Goal: Task Accomplishment & Management: Complete application form

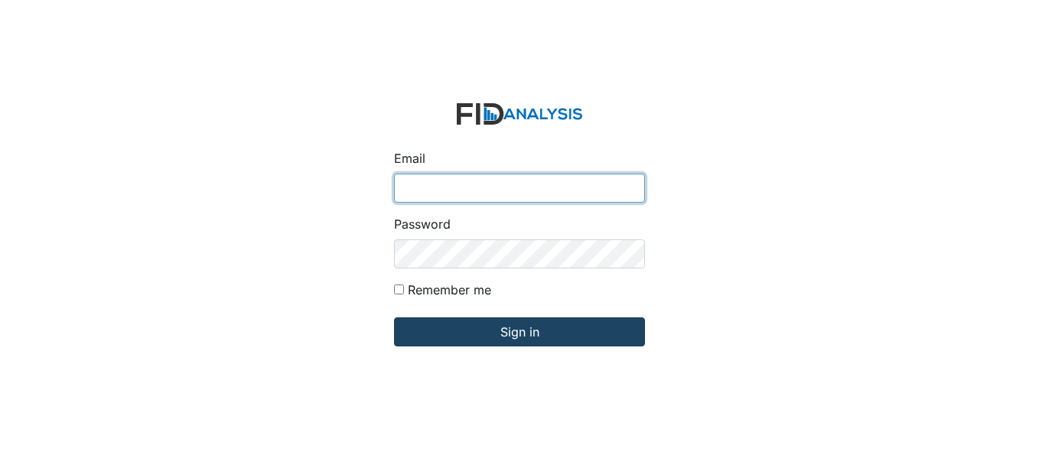
type input "[EMAIL_ADDRESS][DOMAIN_NAME]"
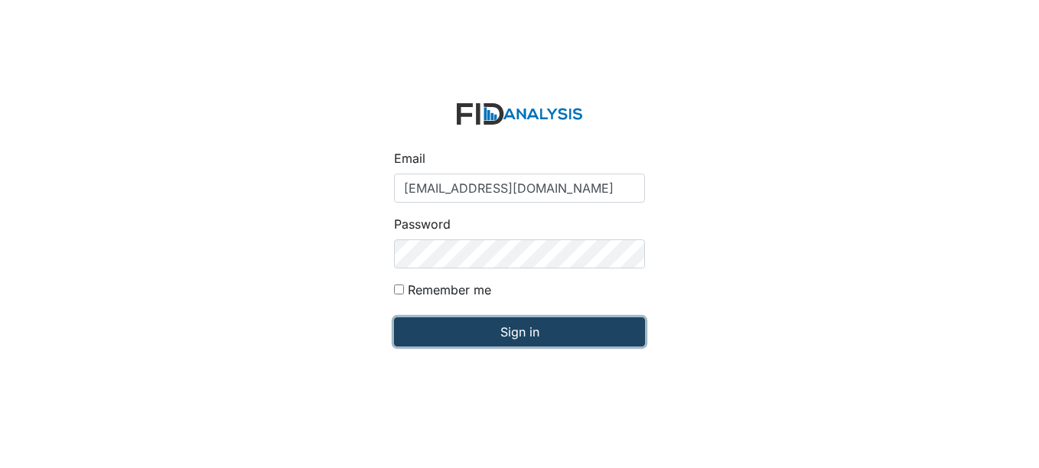
click at [496, 333] on input "Sign in" at bounding box center [519, 332] width 251 height 29
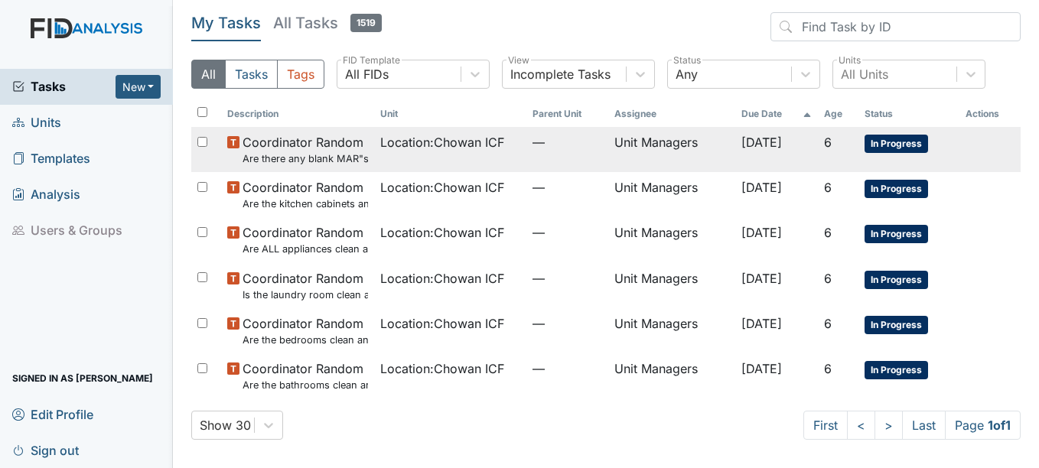
click at [476, 160] on td "Location : Chowan ICF" at bounding box center [450, 149] width 153 height 45
click at [449, 149] on span "Location : Chowan ICF" at bounding box center [442, 142] width 124 height 18
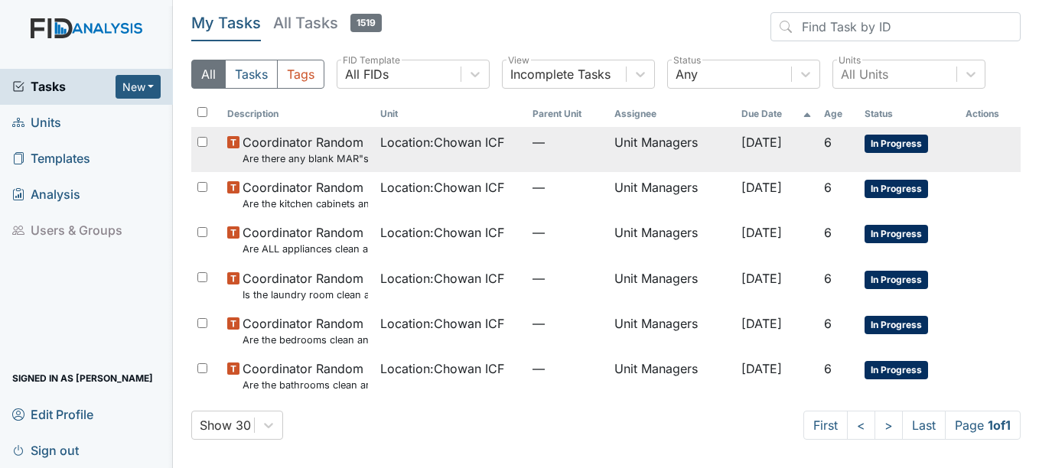
click at [269, 133] on span "Coordinator Random Are there any blank MAR"s" at bounding box center [306, 149] width 126 height 33
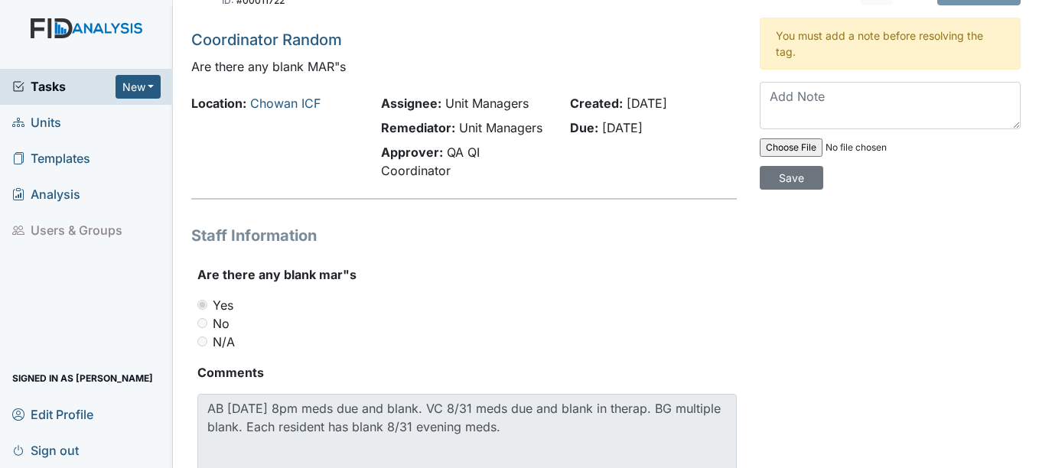
scroll to position [22, 0]
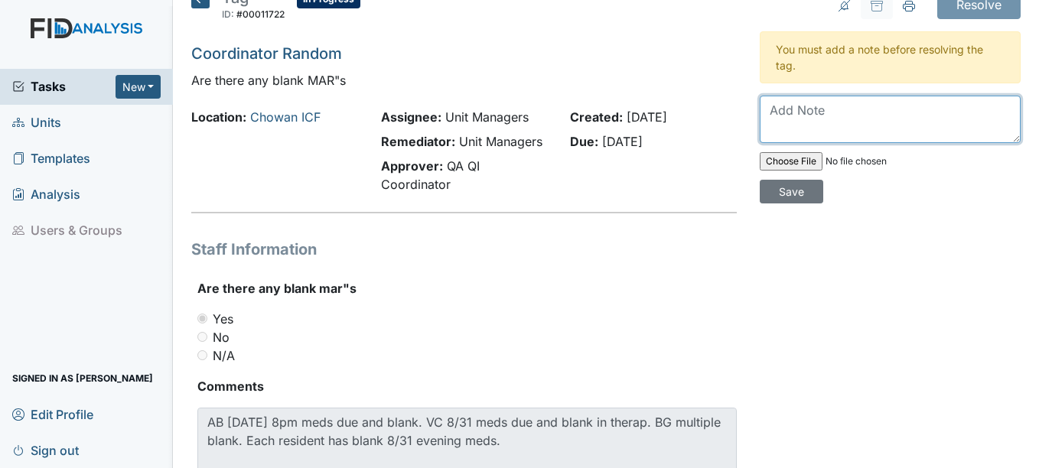
click at [971, 121] on textarea at bounding box center [890, 119] width 261 height 47
type textarea "N"
click at [937, 106] on textarea "No poc needed" at bounding box center [890, 119] width 261 height 47
click at [909, 113] on textarea "No poc needed due to no having internet in home." at bounding box center [890, 119] width 261 height 47
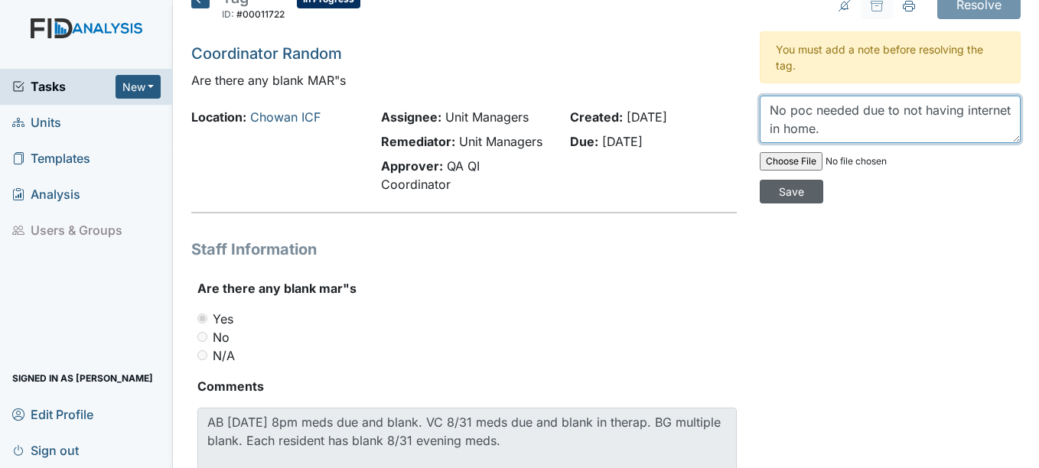
type textarea "No poc needed due to not having internet in home."
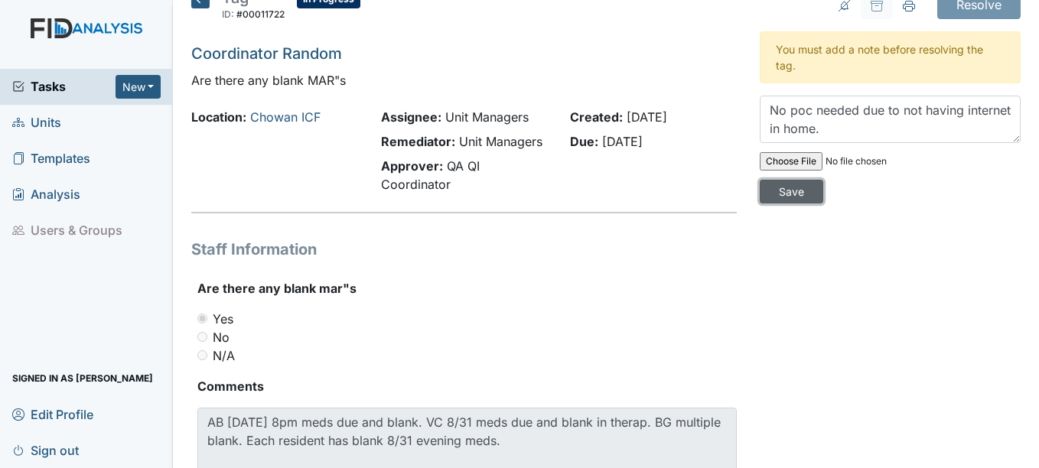
click at [789, 197] on input "Save" at bounding box center [792, 192] width 64 height 24
drag, startPoint x: 966, startPoint y: 11, endPoint x: 724, endPoint y: 53, distance: 245.4
click at [724, 53] on h5 "Coordinator Random" at bounding box center [463, 53] width 545 height 23
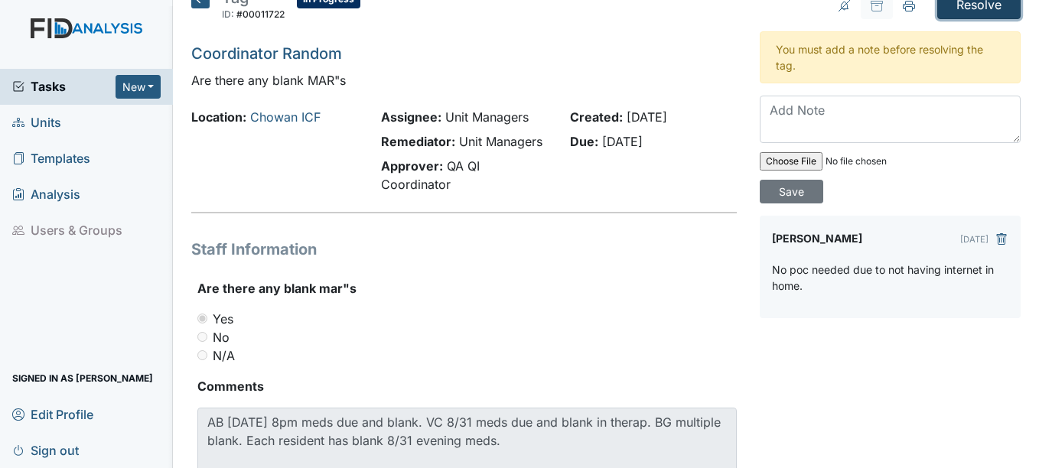
click at [953, 5] on input "Resolve" at bounding box center [979, 4] width 83 height 29
click at [960, 9] on input "Resolve" at bounding box center [979, 4] width 83 height 29
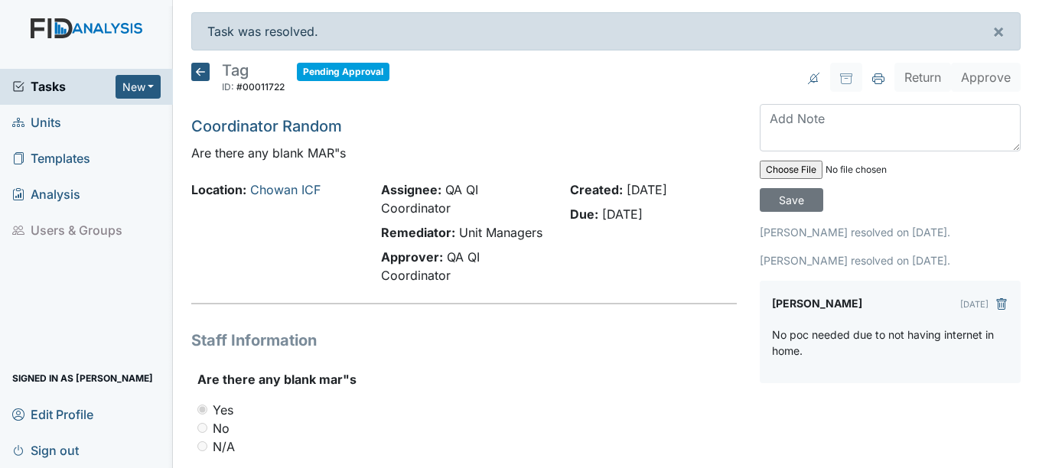
click at [205, 64] on icon at bounding box center [200, 72] width 18 height 18
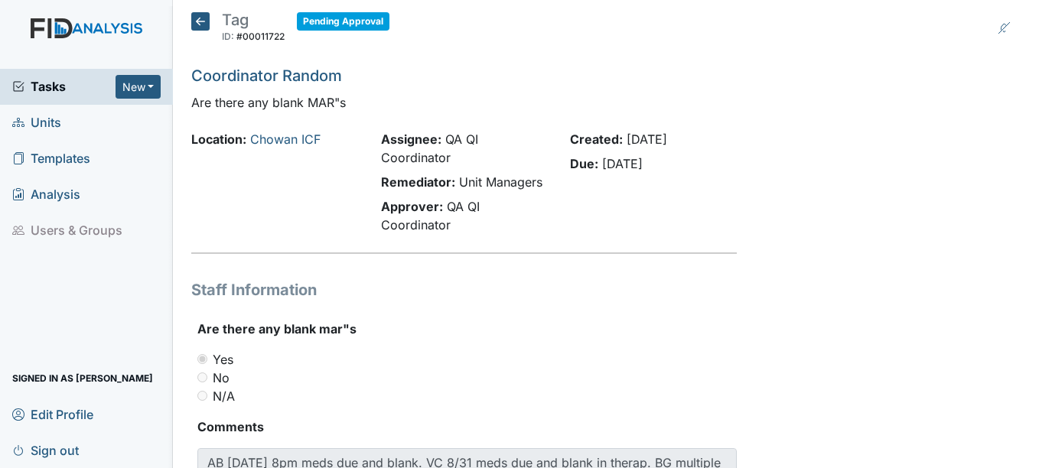
click at [196, 16] on icon at bounding box center [200, 21] width 18 height 18
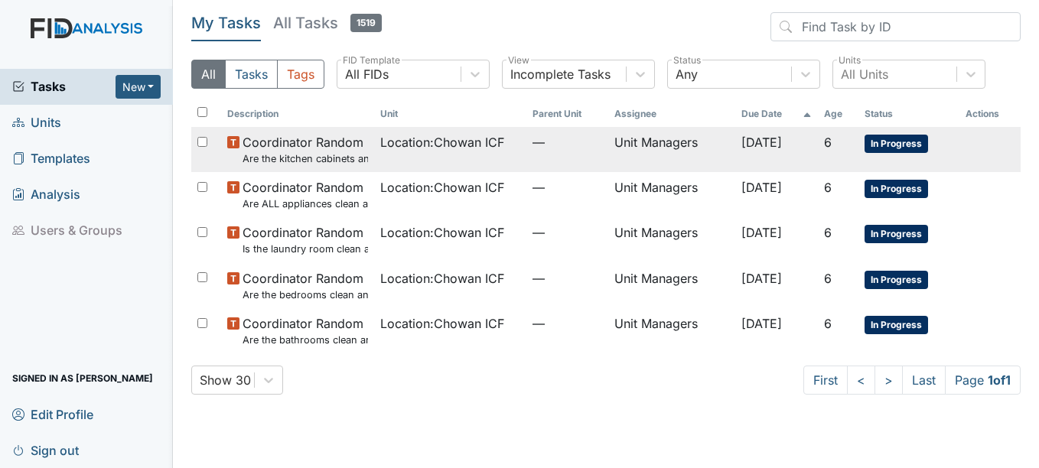
click at [374, 142] on td "Location : Chowan ICF" at bounding box center [450, 149] width 153 height 45
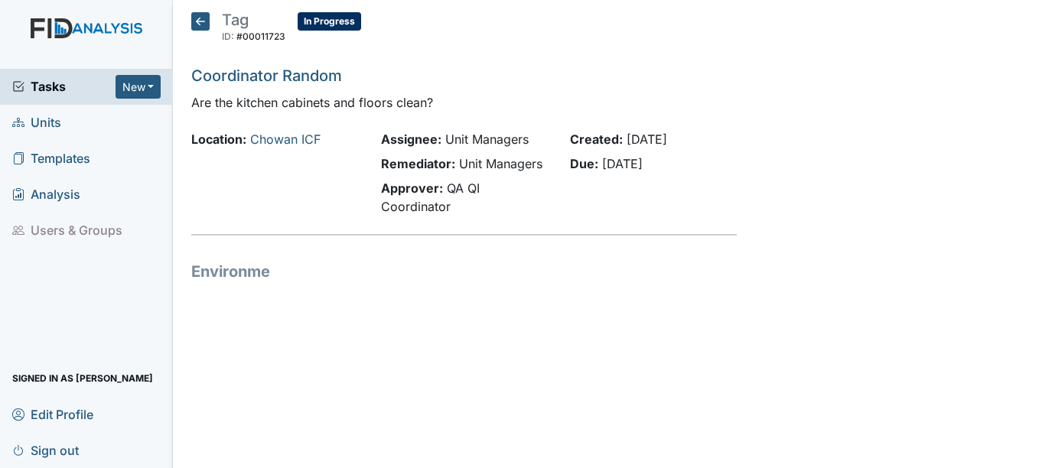
click at [203, 23] on icon at bounding box center [200, 21] width 18 height 18
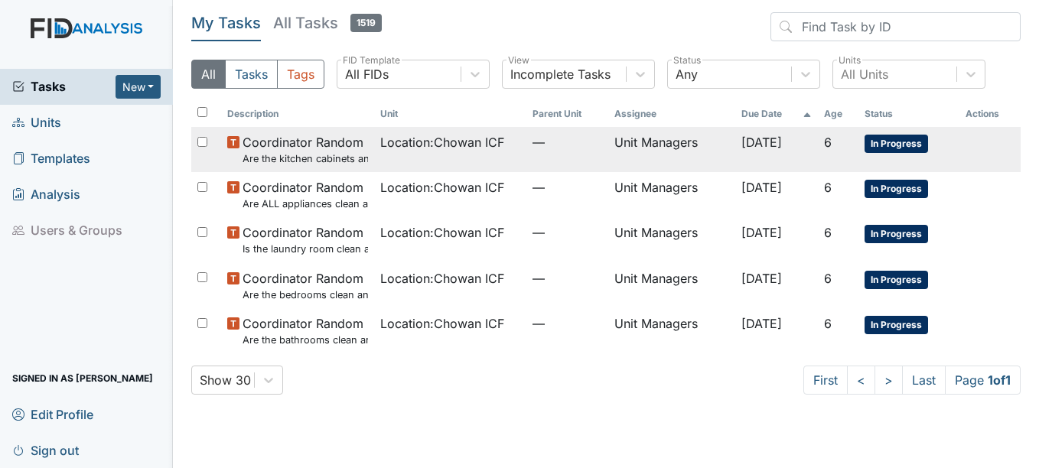
click at [315, 136] on span "Coordinator Random Are the kitchen cabinets and floors clean?" at bounding box center [306, 149] width 126 height 33
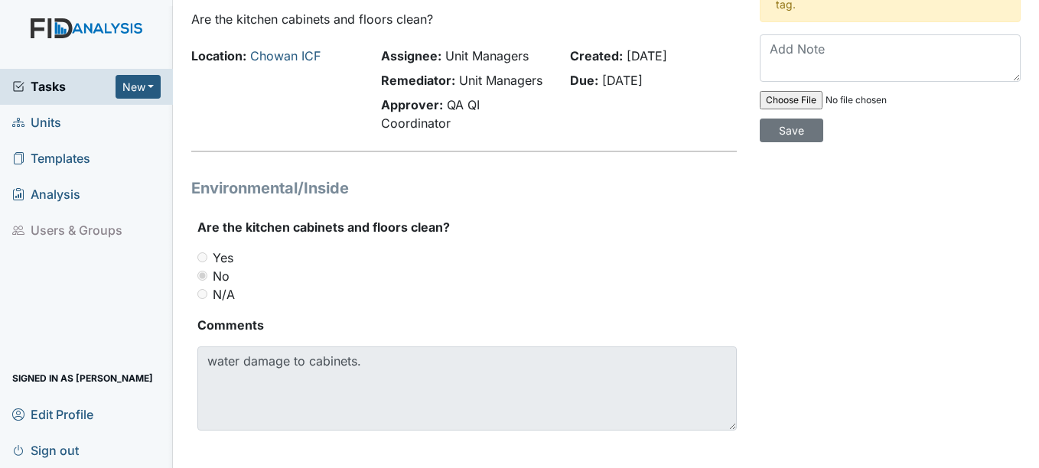
scroll to position [84, 0]
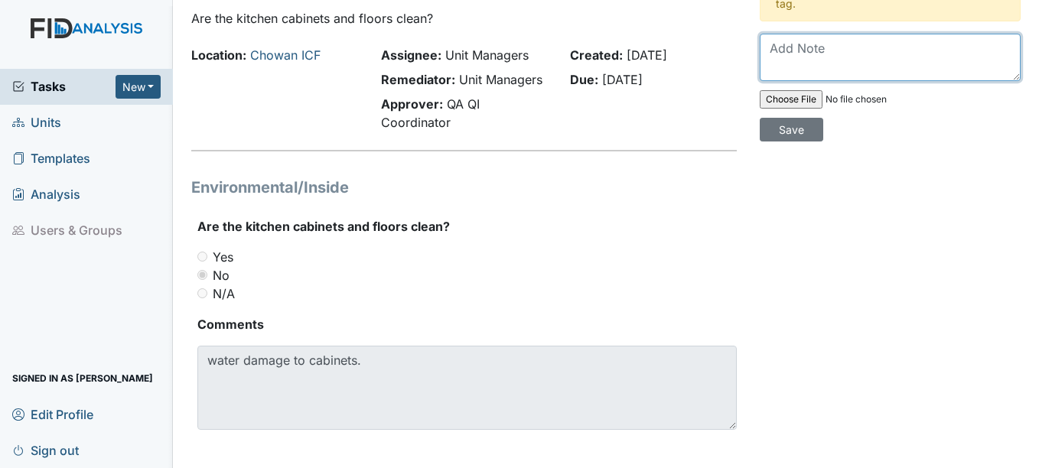
click at [808, 52] on textarea at bounding box center [890, 57] width 261 height 47
type textarea "Work order will be submitted."
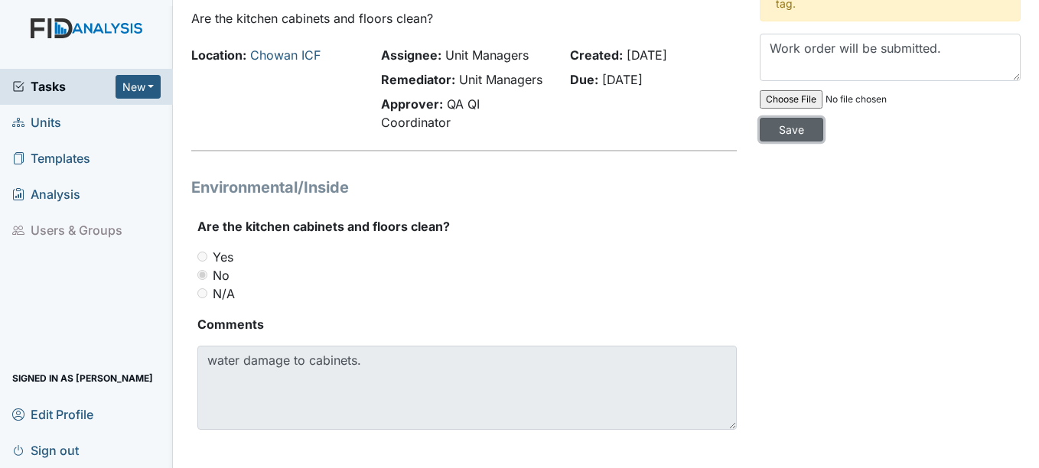
click at [775, 132] on input "Save" at bounding box center [792, 130] width 64 height 24
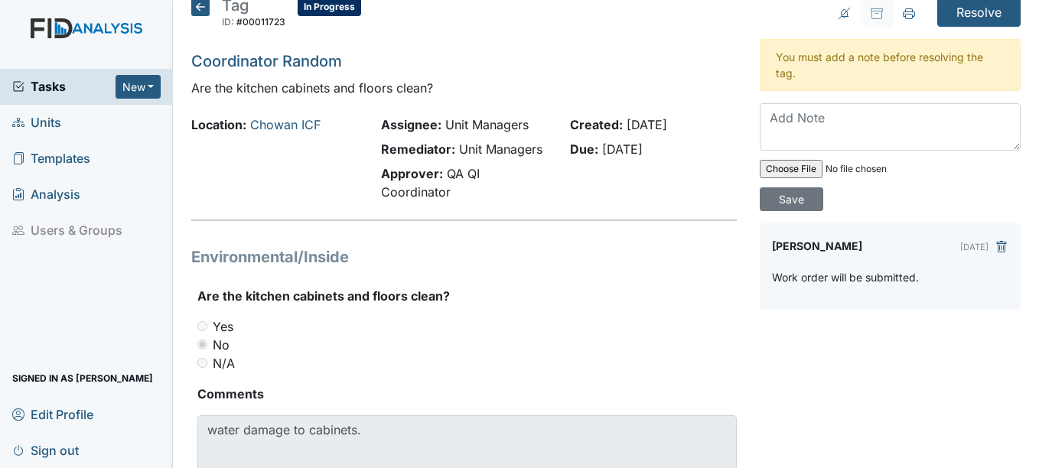
scroll to position [3, 0]
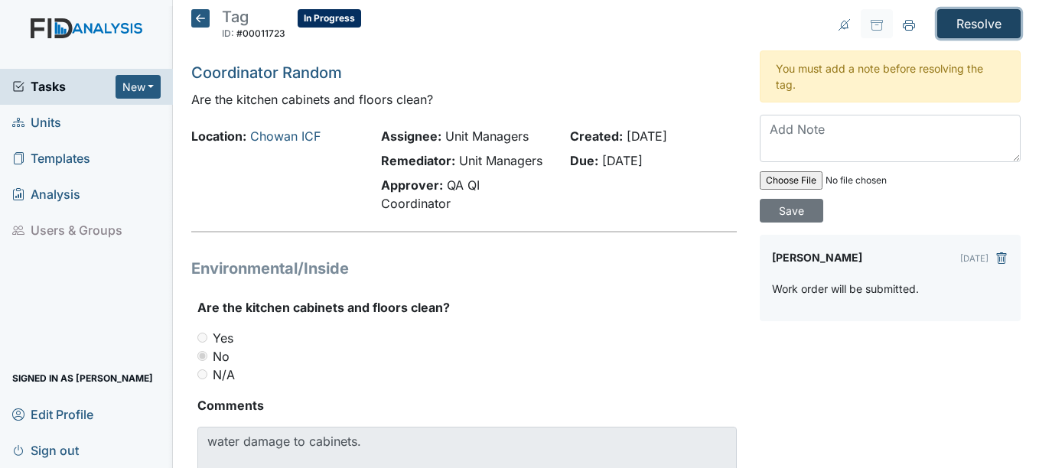
click at [947, 27] on input "Resolve" at bounding box center [979, 23] width 83 height 29
click at [952, 15] on input "Resolve" at bounding box center [979, 23] width 83 height 29
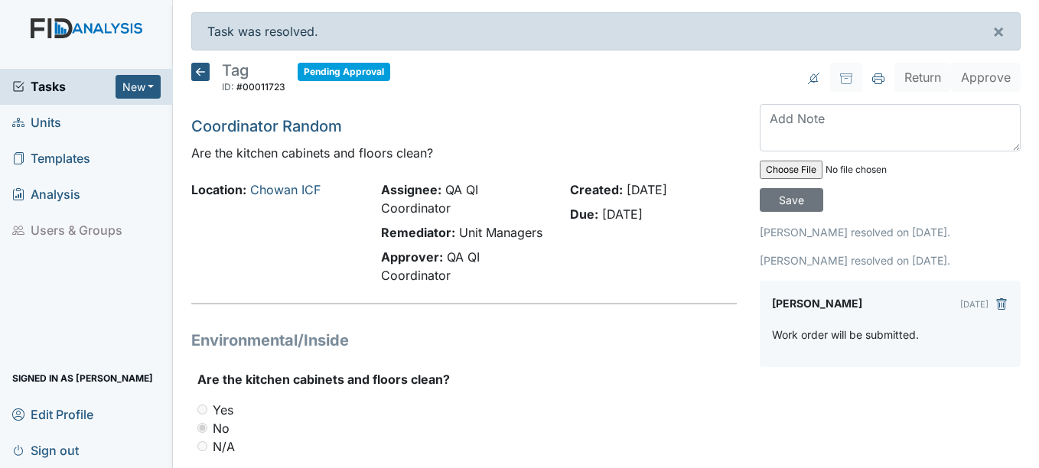
click at [206, 68] on icon at bounding box center [200, 72] width 18 height 18
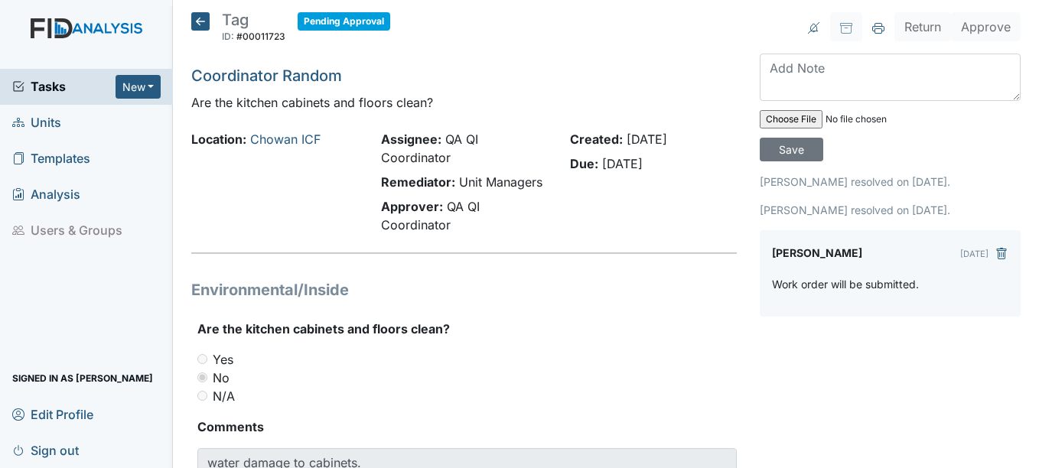
click at [207, 28] on icon at bounding box center [200, 21] width 18 height 18
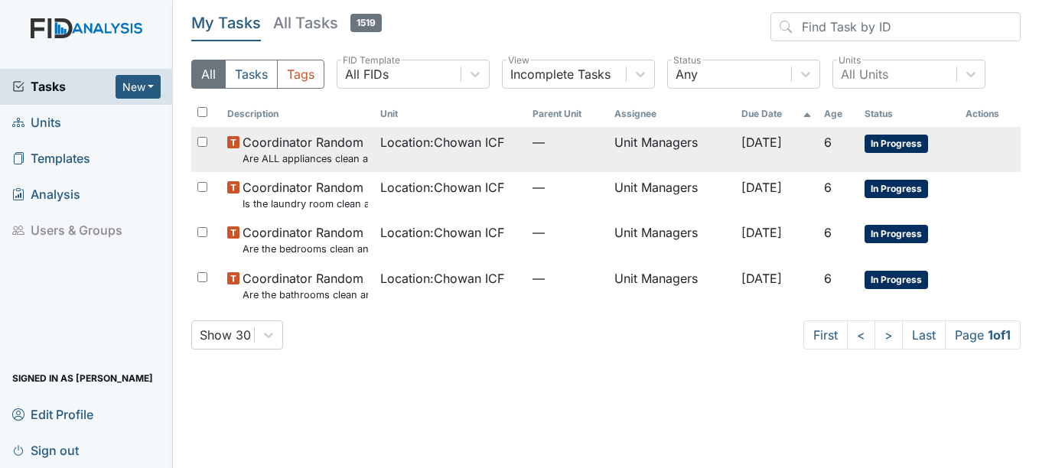
click at [351, 137] on span "Coordinator Random Are ALL appliances clean and working properly?" at bounding box center [306, 149] width 126 height 33
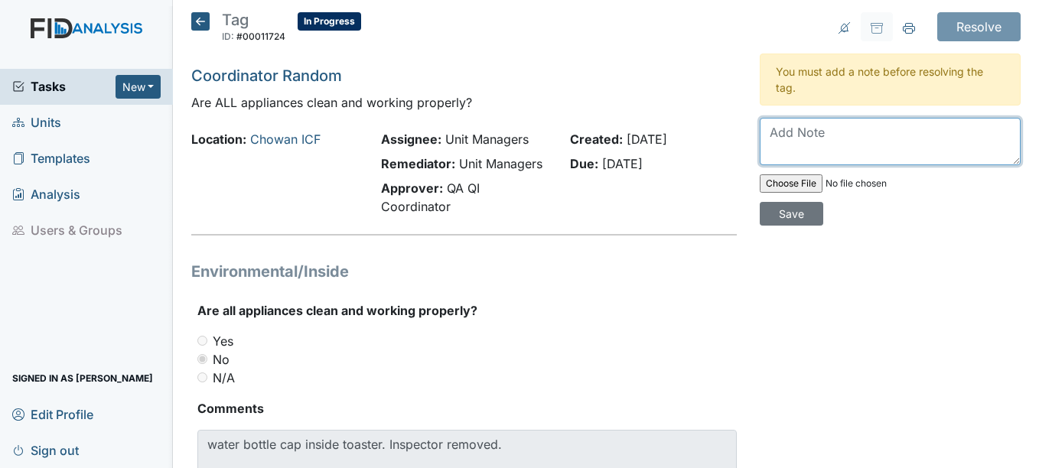
click at [797, 126] on textarea at bounding box center [890, 141] width 261 height 47
type textarea "No poc needed"
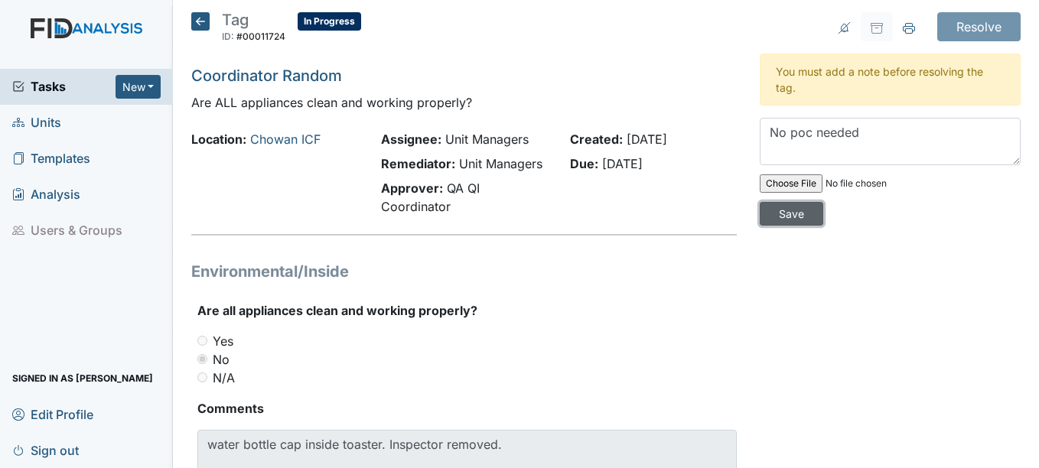
click at [793, 212] on input "Save" at bounding box center [792, 214] width 64 height 24
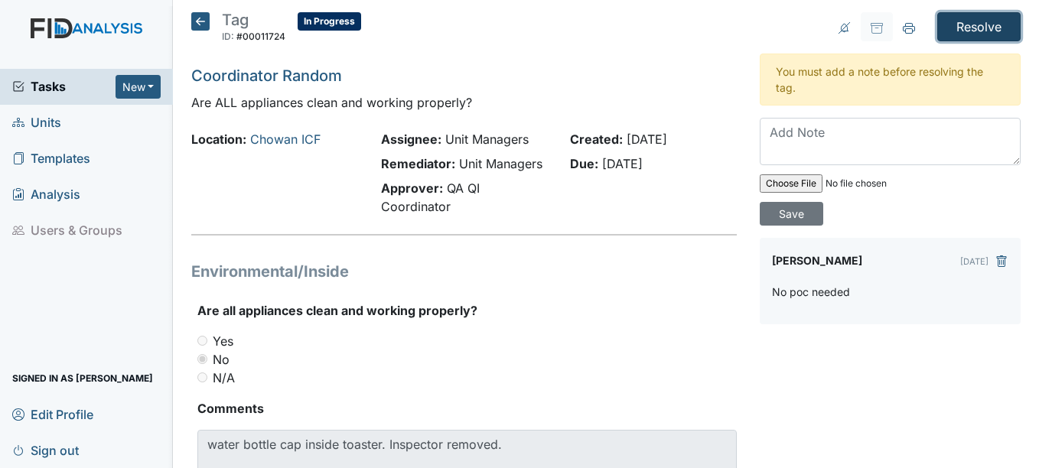
click at [944, 35] on input "Resolve" at bounding box center [979, 26] width 83 height 29
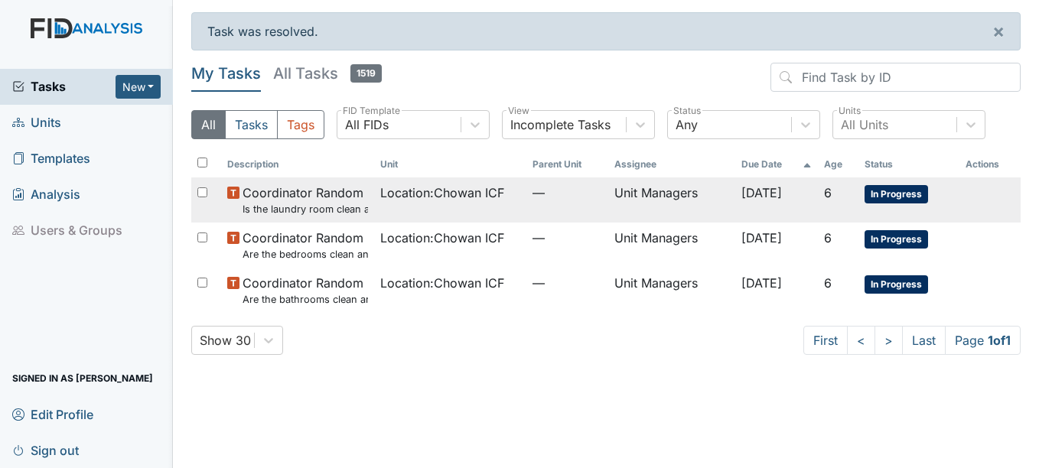
click at [407, 181] on td "Location : Chowan ICF" at bounding box center [450, 200] width 153 height 45
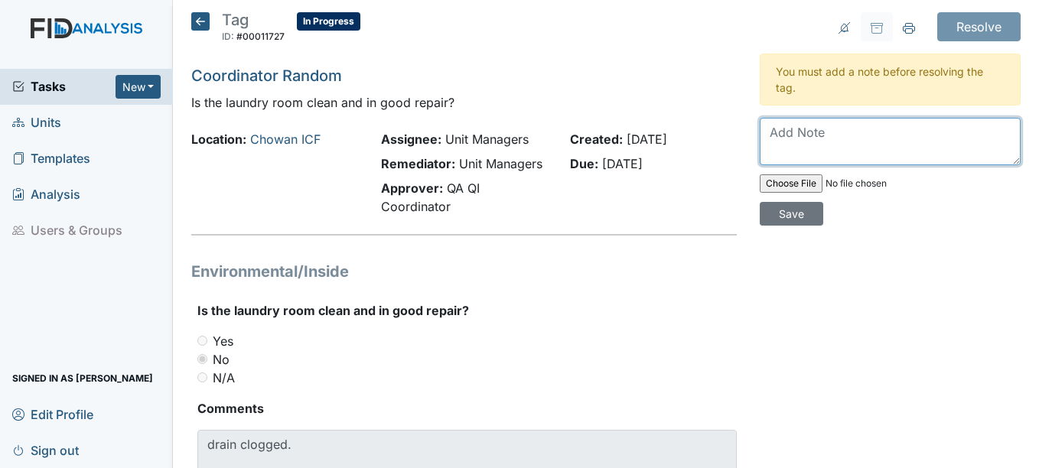
click at [795, 119] on textarea at bounding box center [890, 141] width 261 height 47
type textarea "Work order has been submitted ."
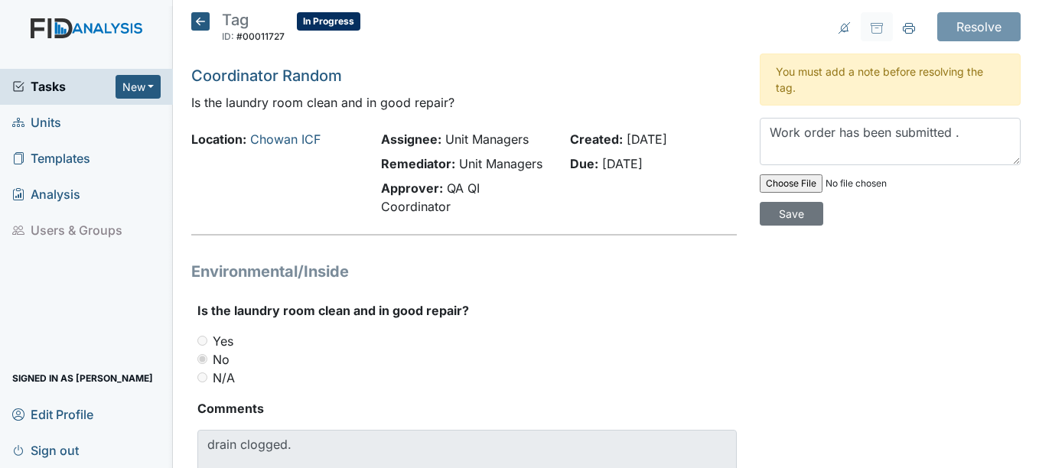
click at [204, 13] on icon at bounding box center [200, 21] width 18 height 18
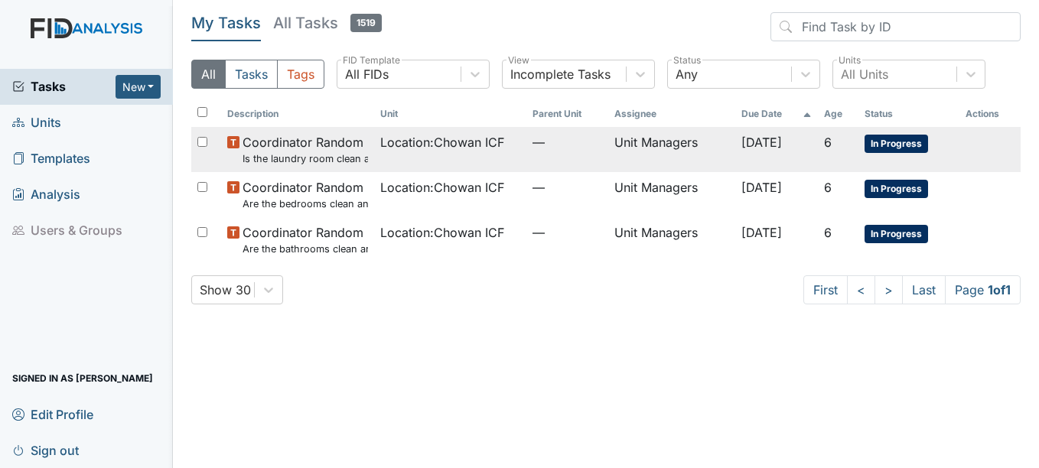
click at [461, 154] on td "Location : Chowan ICF" at bounding box center [450, 149] width 153 height 45
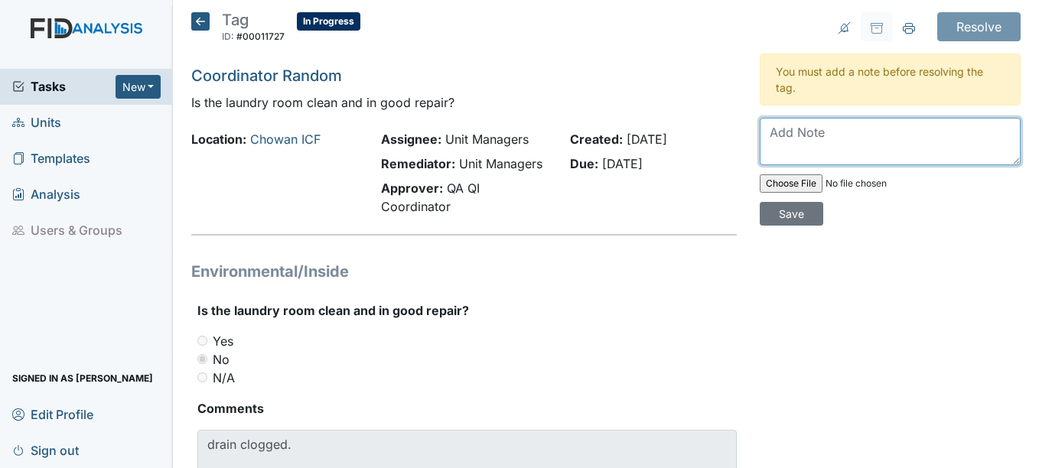
click at [849, 142] on textarea at bounding box center [890, 141] width 261 height 47
type textarea "Work order will be submitted."
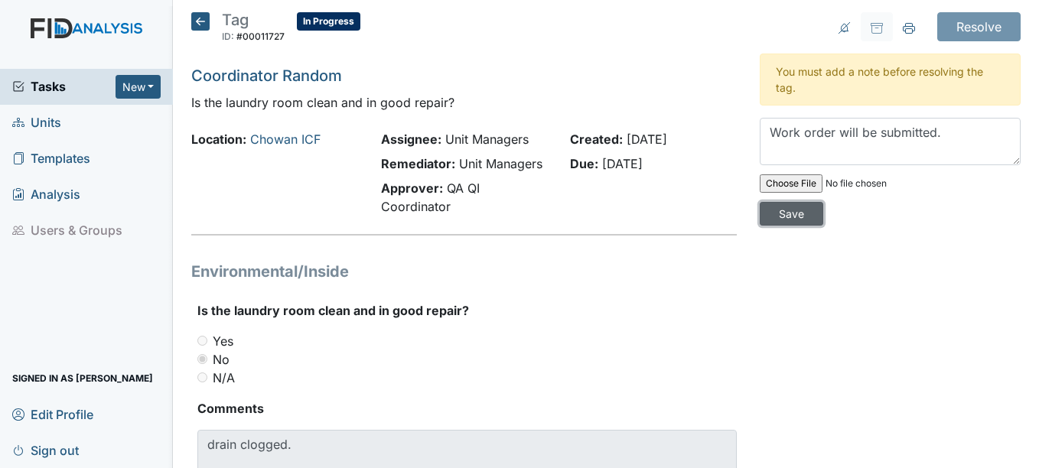
click at [799, 215] on input "Save" at bounding box center [792, 214] width 64 height 24
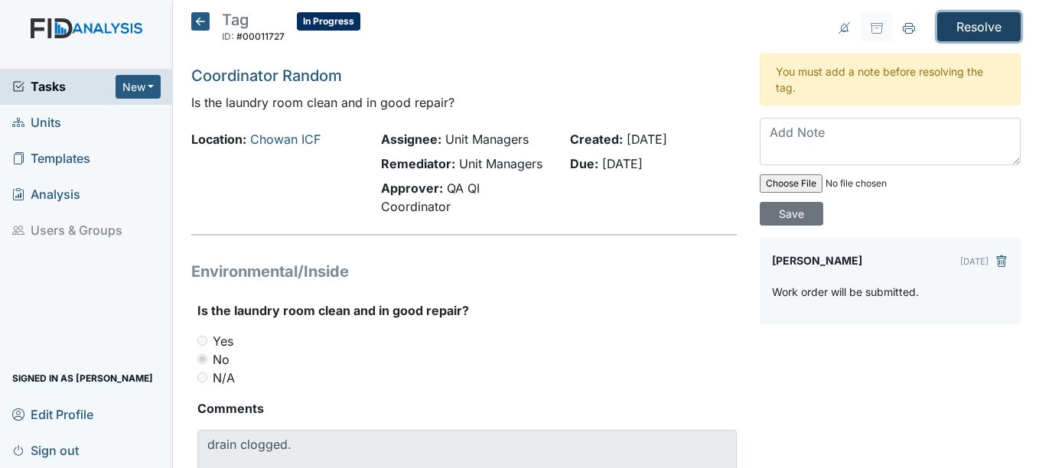
click at [984, 37] on input "Resolve" at bounding box center [979, 26] width 83 height 29
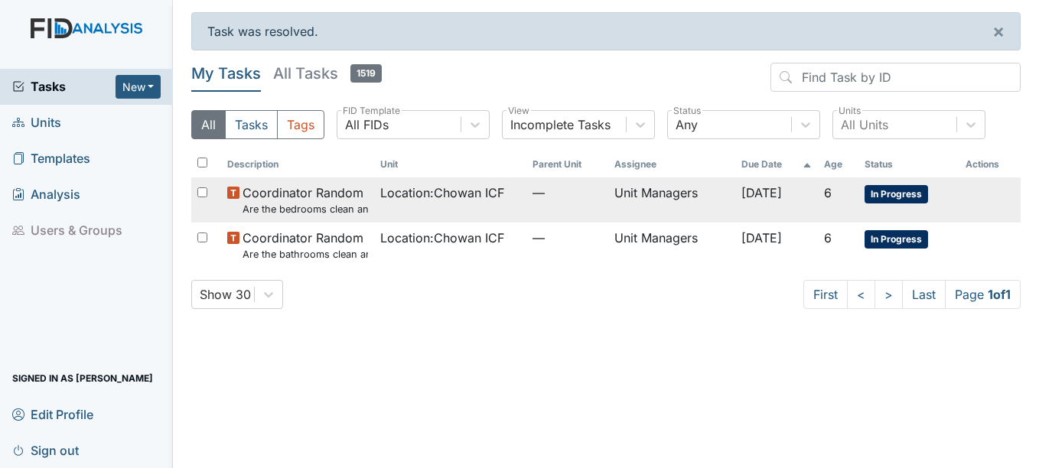
click at [538, 194] on span "—" at bounding box center [568, 193] width 70 height 18
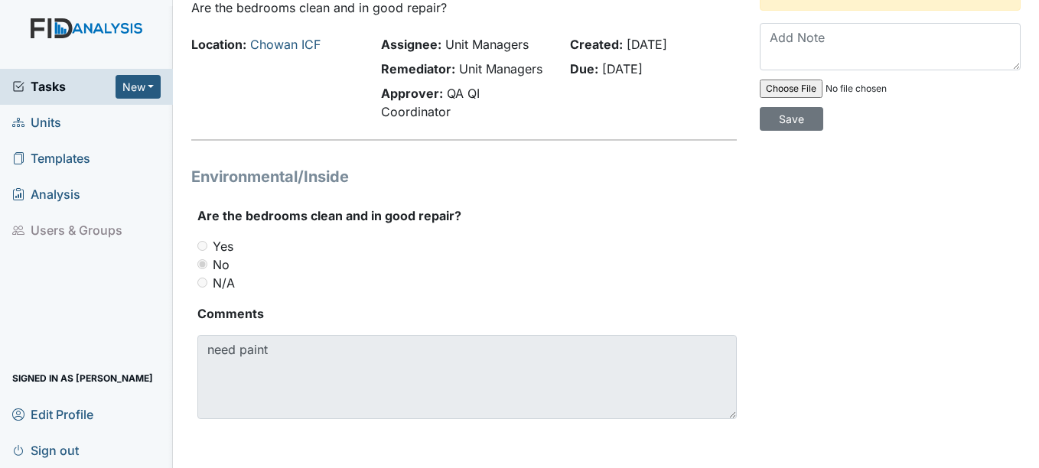
scroll to position [80, 0]
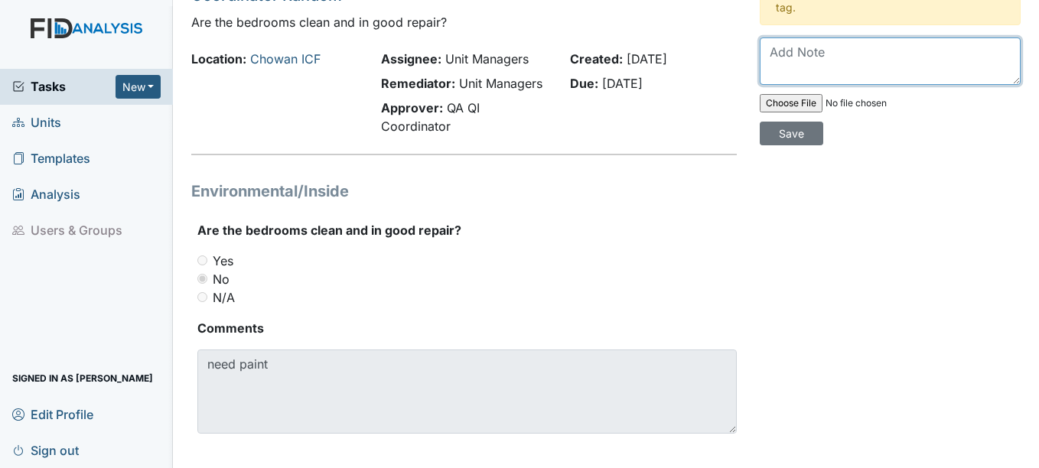
click at [829, 67] on textarea at bounding box center [890, 61] width 261 height 47
type textarea "W"
type textarea "Inspector did not specify which bedroom."
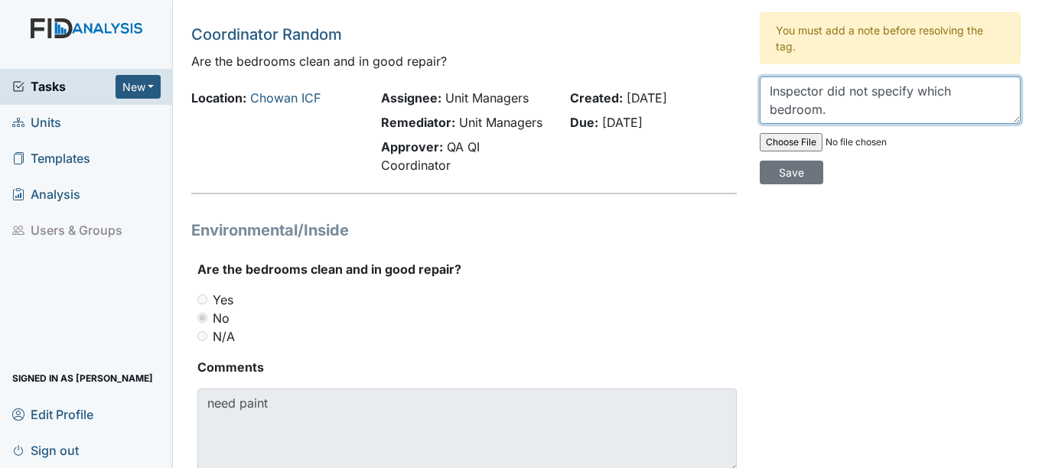
scroll to position [31, 0]
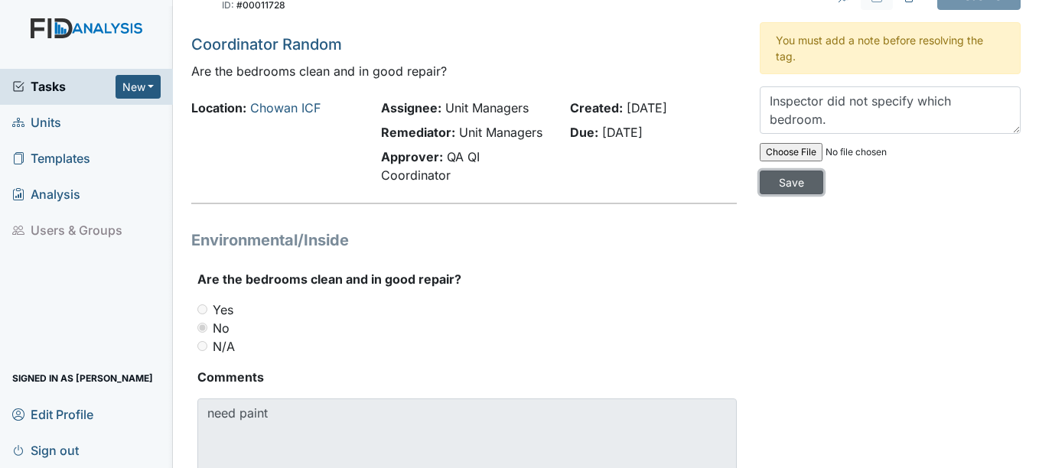
click at [777, 180] on input "Save" at bounding box center [792, 183] width 64 height 24
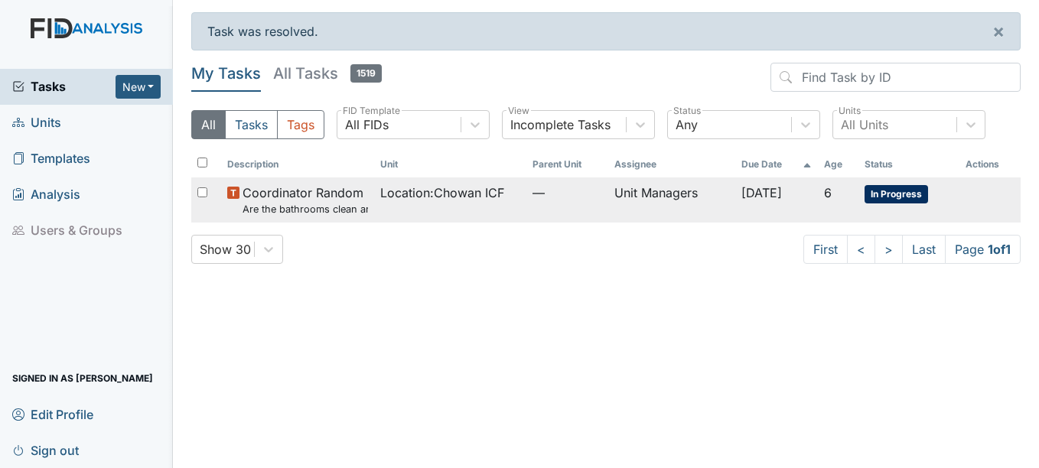
click at [682, 194] on td "Unit Managers" at bounding box center [672, 200] width 127 height 45
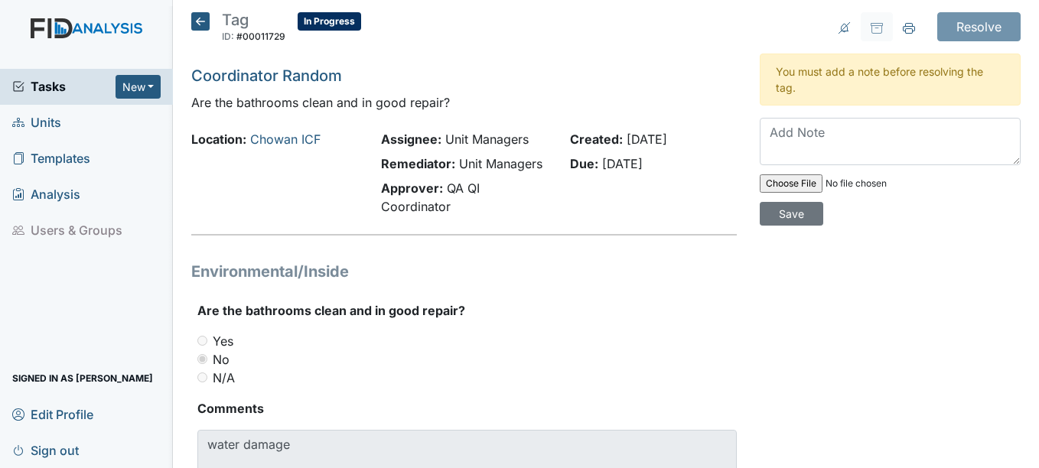
click at [819, 135] on textarea at bounding box center [890, 141] width 261 height 47
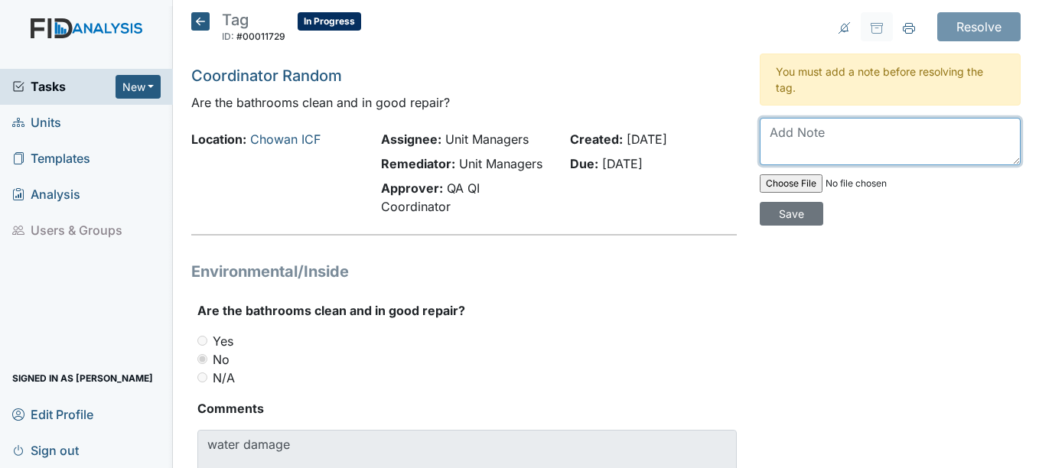
type textarea "w"
type textarea "work order will be submitted."
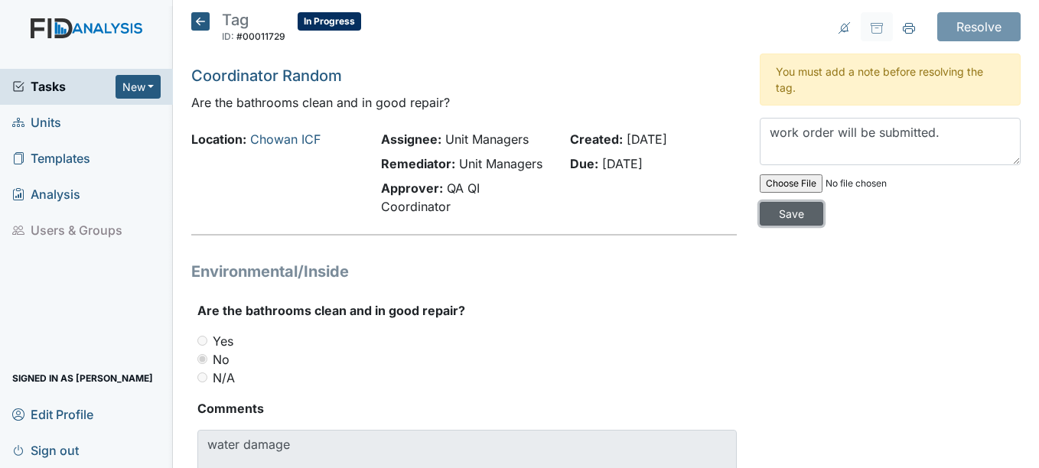
click at [791, 217] on input "Save" at bounding box center [792, 214] width 64 height 24
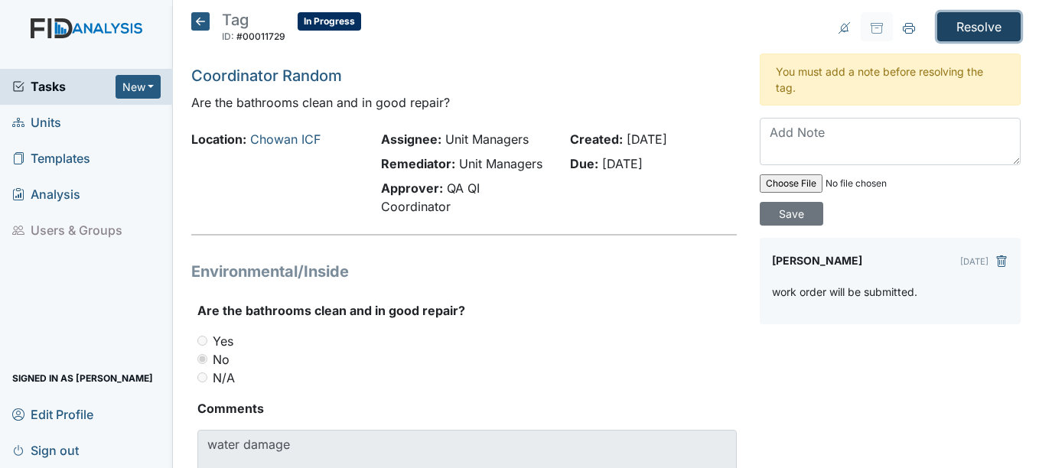
click at [958, 30] on input "Resolve" at bounding box center [979, 26] width 83 height 29
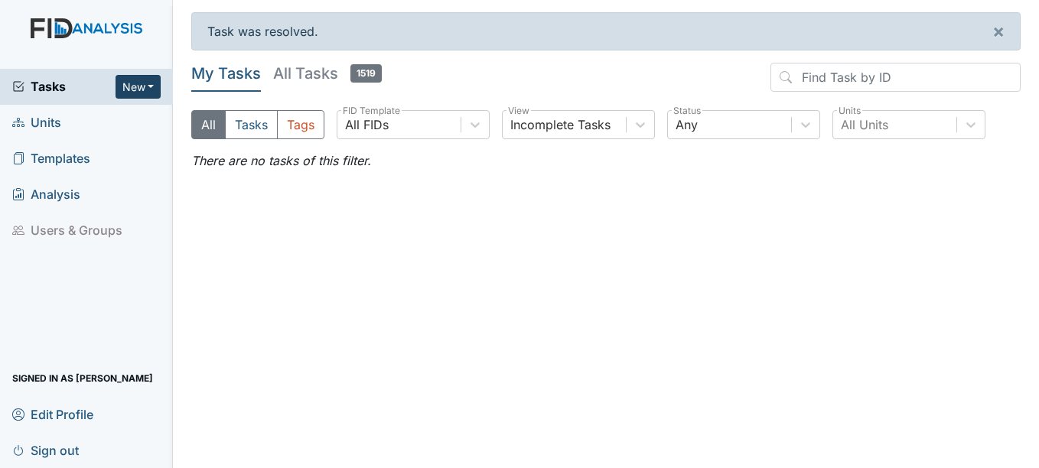
click at [139, 90] on button "New" at bounding box center [139, 87] width 46 height 24
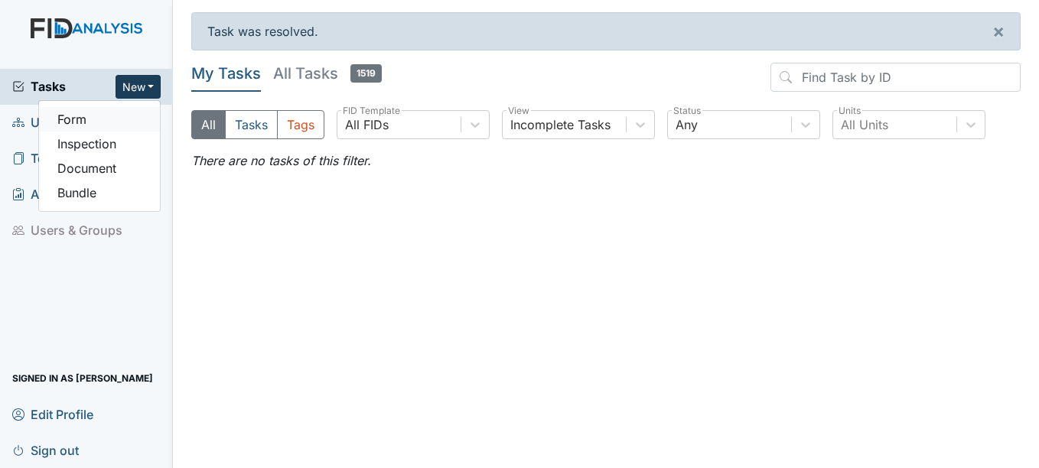
click at [119, 126] on link "Form" at bounding box center [99, 119] width 121 height 24
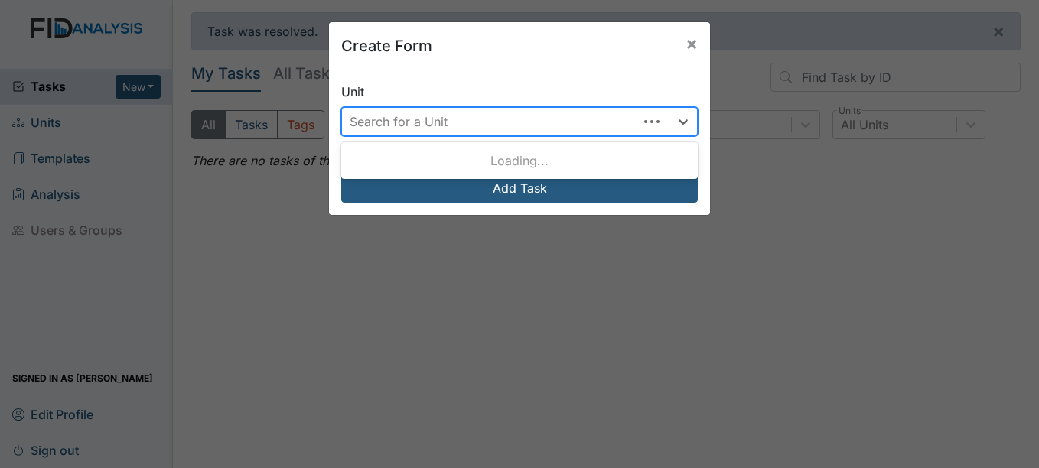
click at [512, 121] on div "Search for a Unit" at bounding box center [490, 122] width 296 height 28
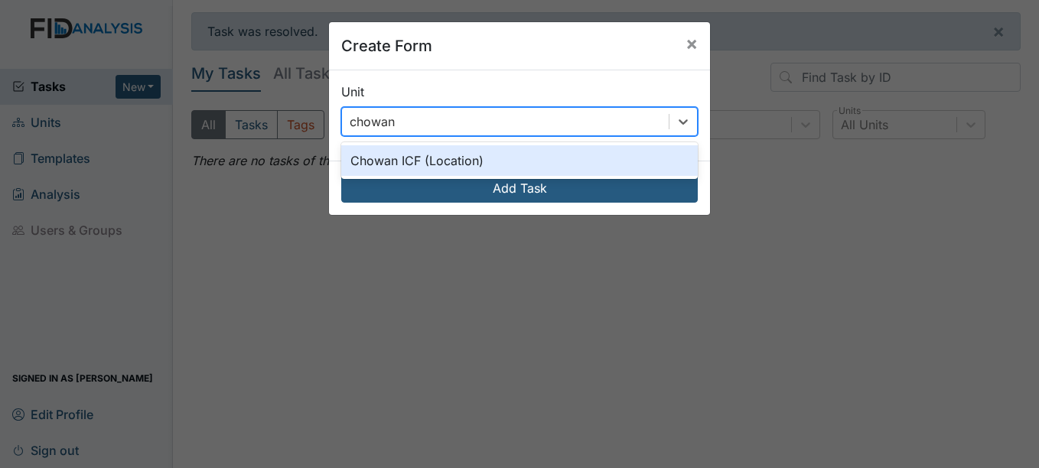
type input "chowan"
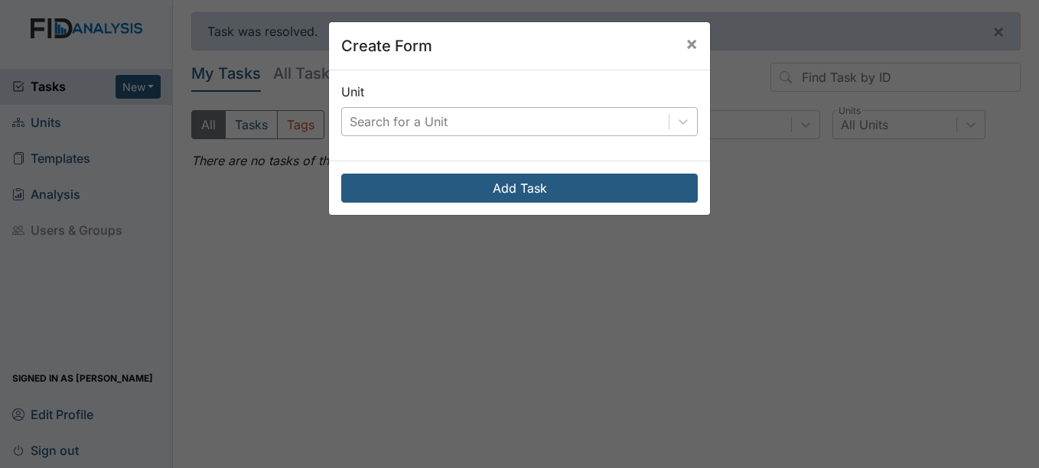
drag, startPoint x: 507, startPoint y: 148, endPoint x: 439, endPoint y: 126, distance: 70.9
click at [439, 126] on div "Search for a Unit" at bounding box center [399, 122] width 98 height 18
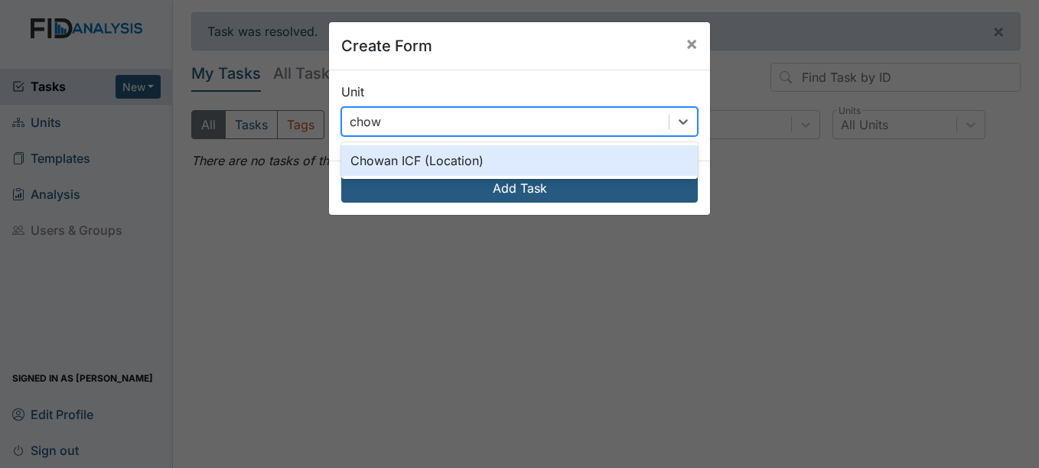
type input "chowa"
click at [432, 175] on div "Chowan ICF (Location)" at bounding box center [519, 160] width 357 height 31
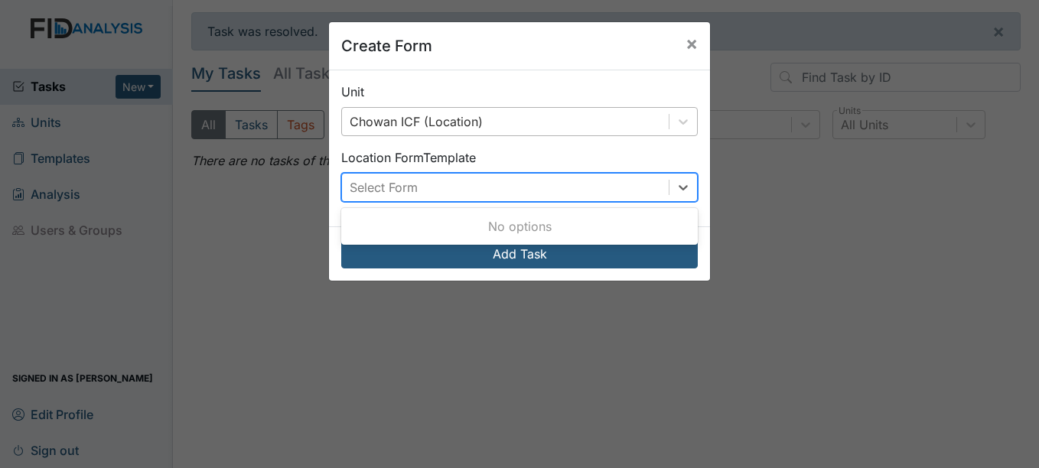
click at [432, 175] on div "Select Form" at bounding box center [505, 188] width 327 height 28
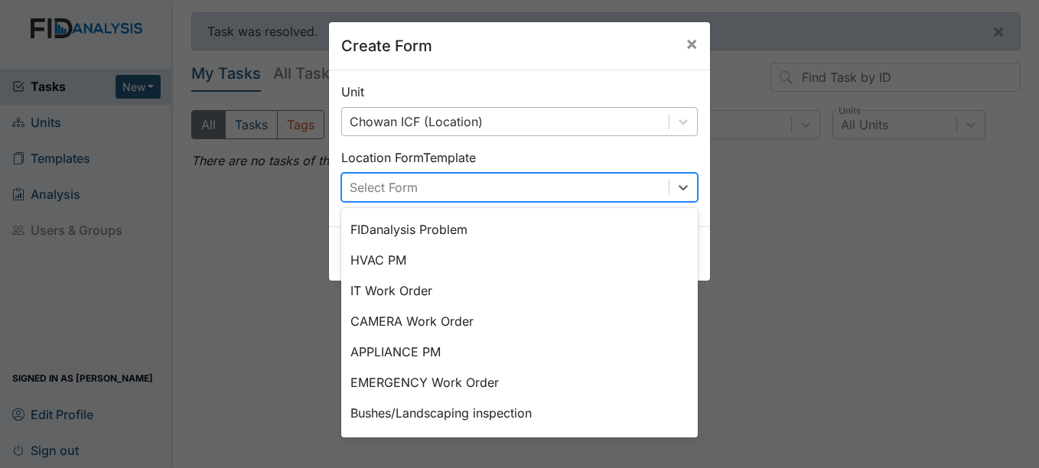
scroll to position [24, 0]
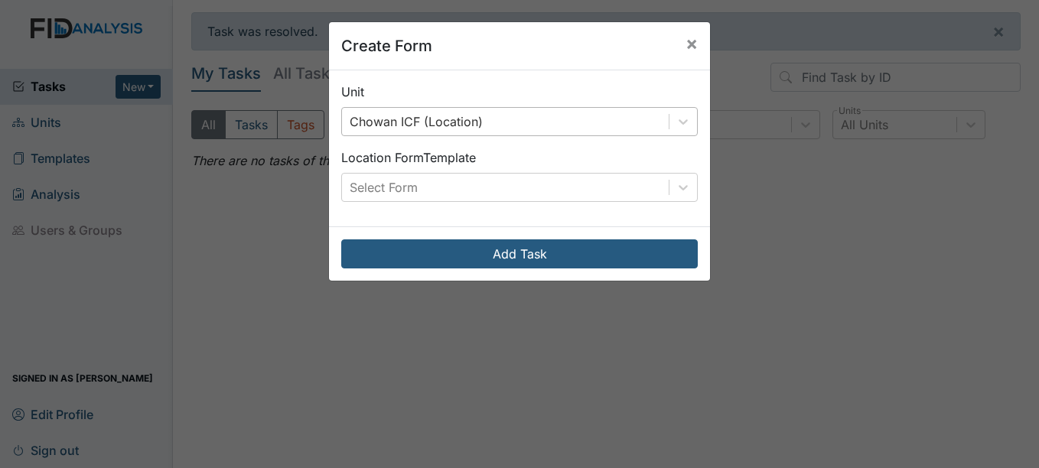
click at [791, 315] on div "Create Form × Unit Chowan ICF (Location) Location Form Template Select Form Add…" at bounding box center [519, 234] width 1039 height 468
click at [686, 44] on span "×" at bounding box center [692, 43] width 12 height 22
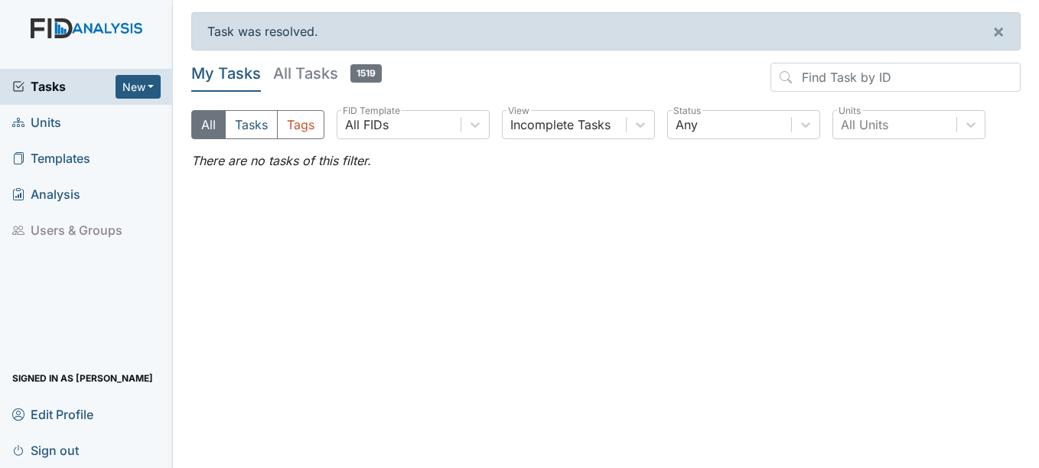
click at [311, 154] on em "There are no tasks of this filter." at bounding box center [281, 160] width 180 height 15
click at [145, 93] on button "New" at bounding box center [139, 87] width 46 height 24
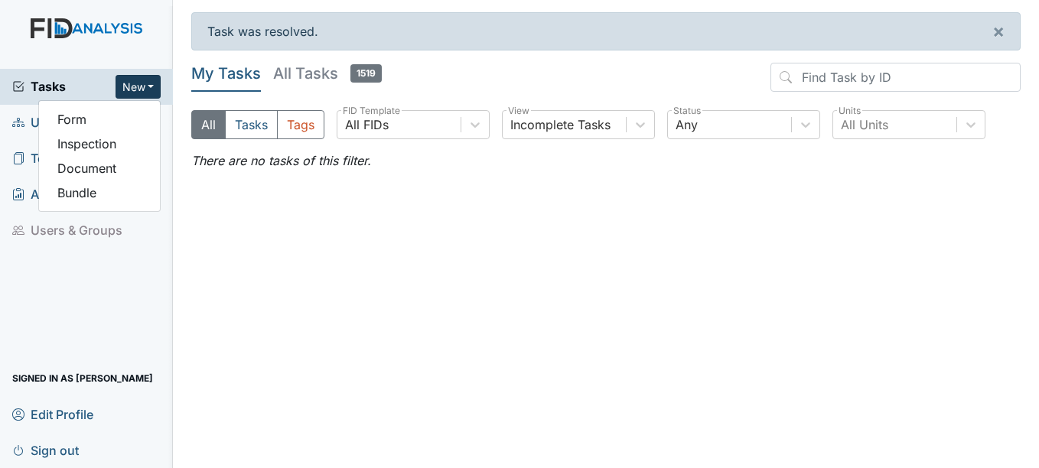
click at [233, 59] on main "Task was resolved. × My Tasks All Tasks 1519 All Tasks Tags All FIDs FID Templa…" at bounding box center [606, 234] width 866 height 468
